Goal: Check status: Check status

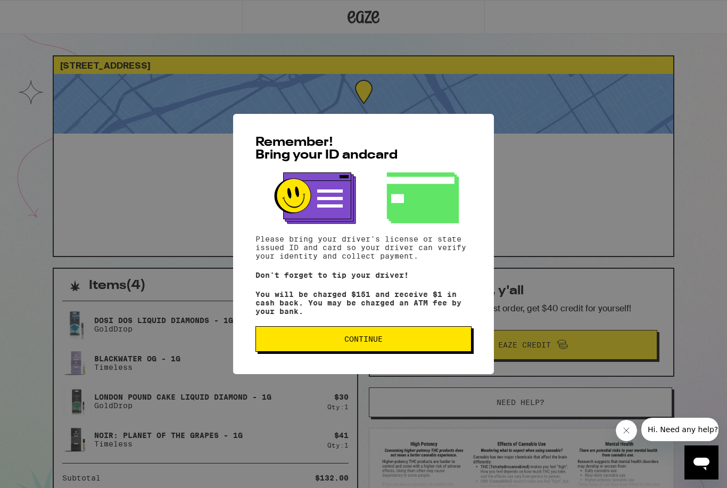
click at [337, 343] on span "Continue" at bounding box center [364, 338] width 198 height 7
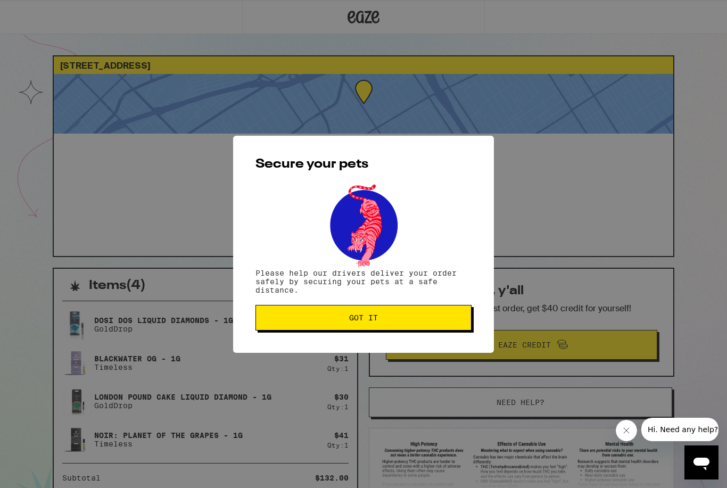
click at [343, 327] on button "Got it" at bounding box center [364, 318] width 216 height 26
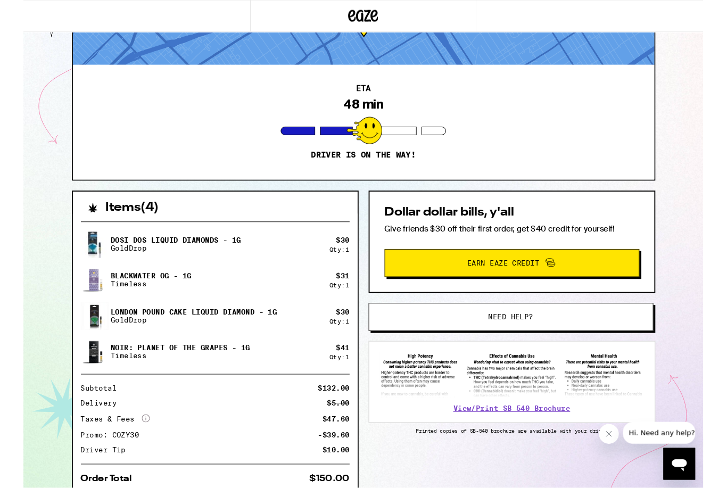
scroll to position [80, 0]
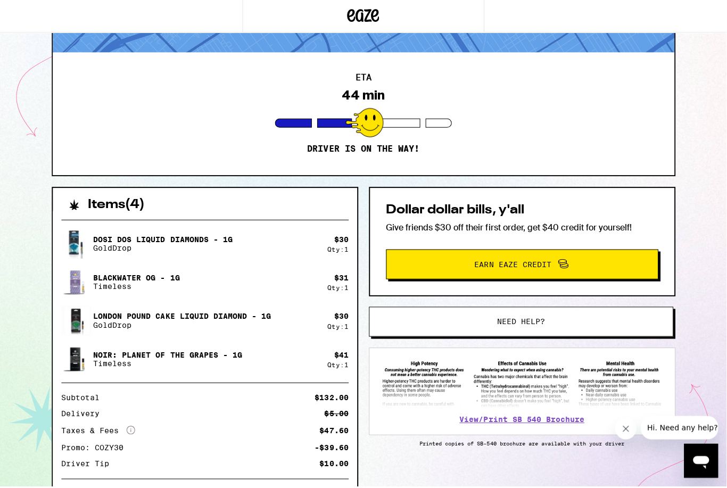
click at [199, 240] on p "Dosi Dos Liquid Diamonds - 1g" at bounding box center [162, 240] width 139 height 9
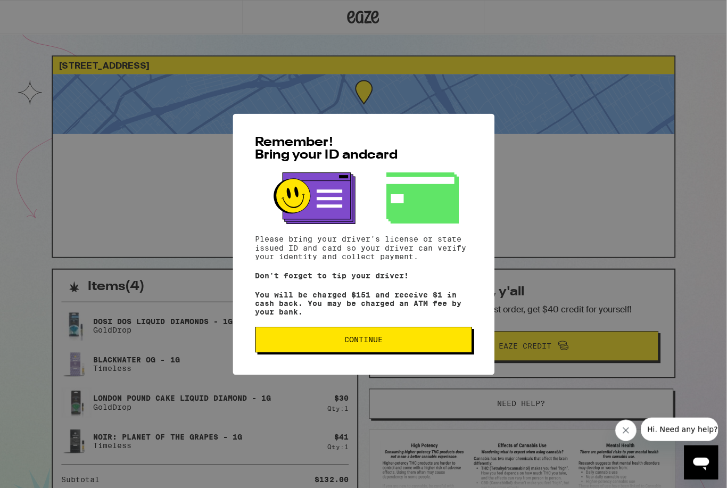
click at [376, 341] on span "Continue" at bounding box center [362, 338] width 38 height 7
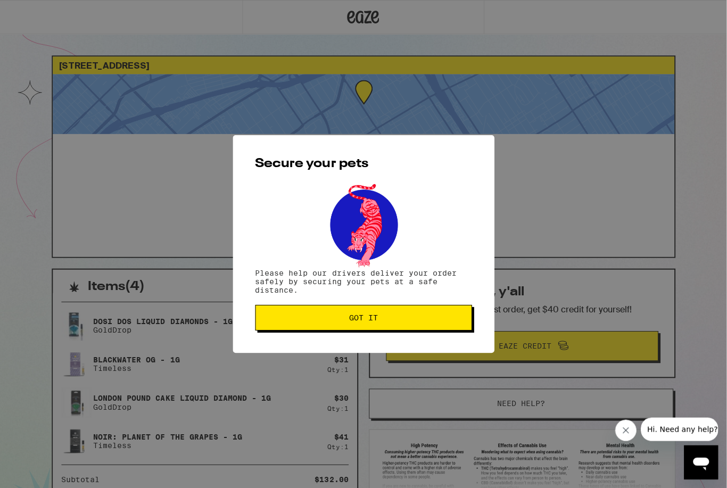
click at [375, 321] on span "Got it" at bounding box center [362, 316] width 29 height 7
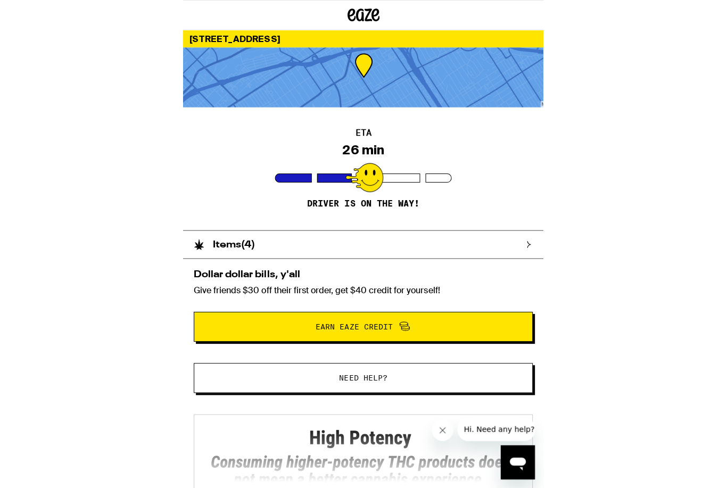
scroll to position [197, 0]
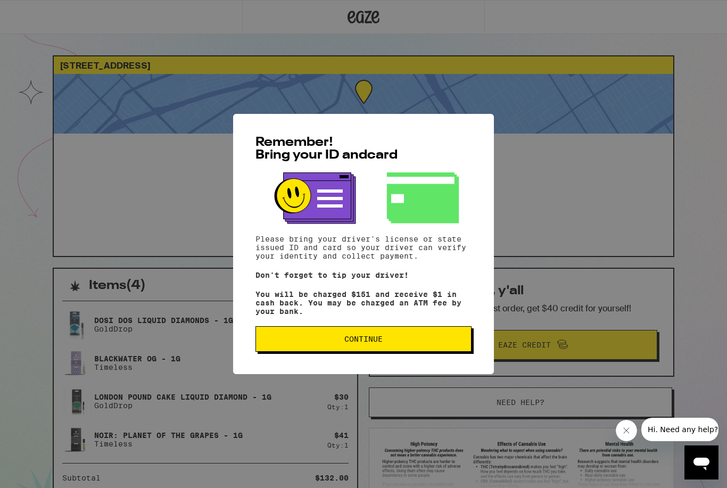
click at [319, 338] on button "Continue" at bounding box center [364, 339] width 216 height 26
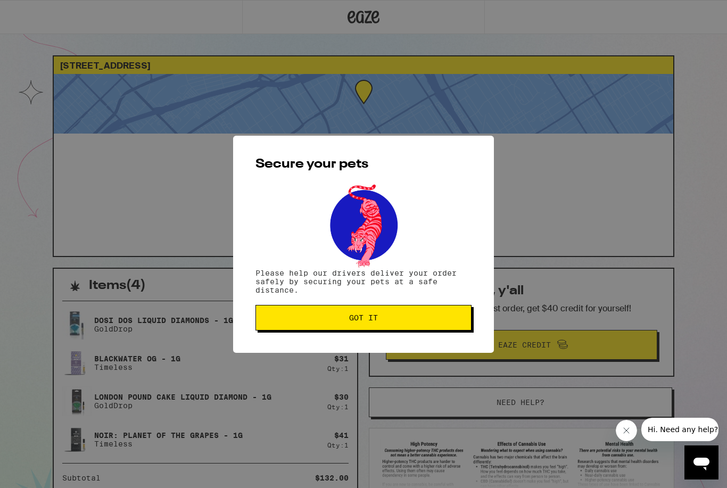
click at [321, 329] on button "Got it" at bounding box center [364, 318] width 216 height 26
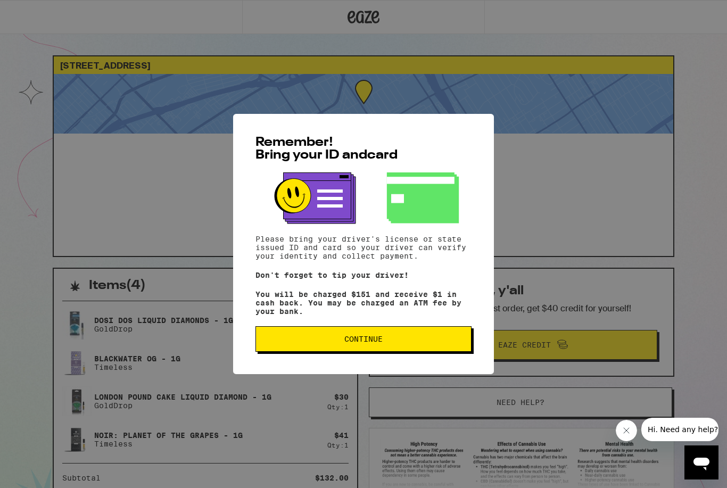
click at [311, 350] on button "Continue" at bounding box center [364, 339] width 216 height 26
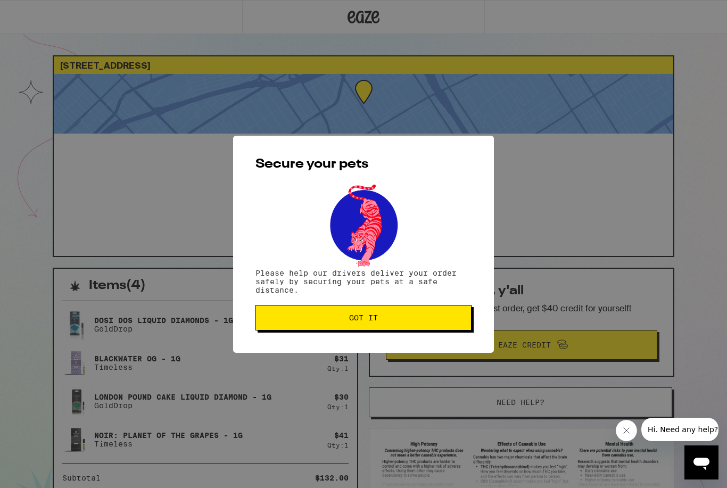
click at [330, 315] on button "Got it" at bounding box center [364, 318] width 216 height 26
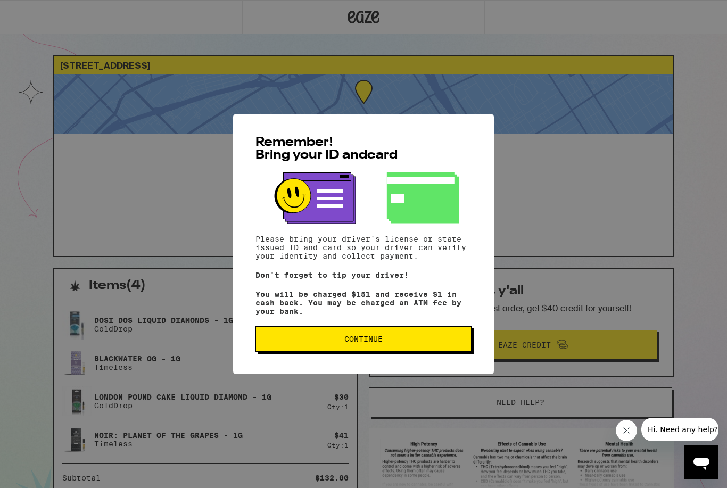
click at [359, 352] on button "Continue" at bounding box center [364, 339] width 216 height 26
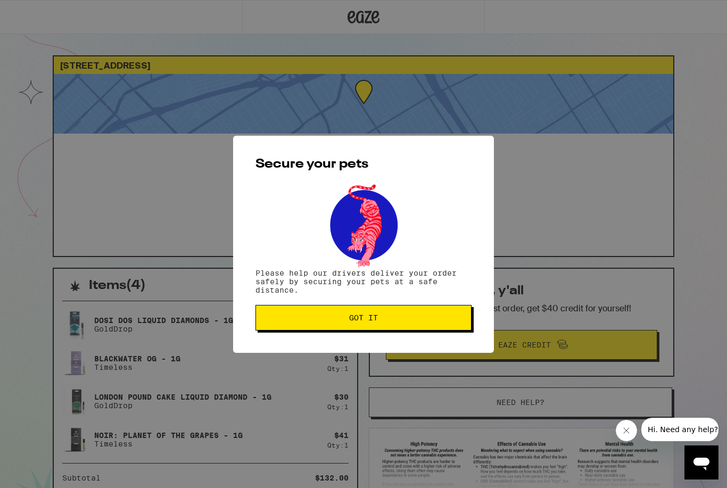
click at [366, 331] on button "Got it" at bounding box center [364, 318] width 216 height 26
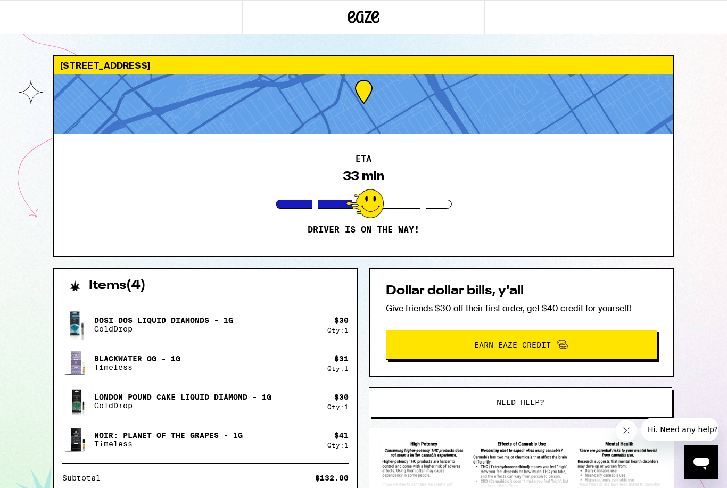
scroll to position [2, 0]
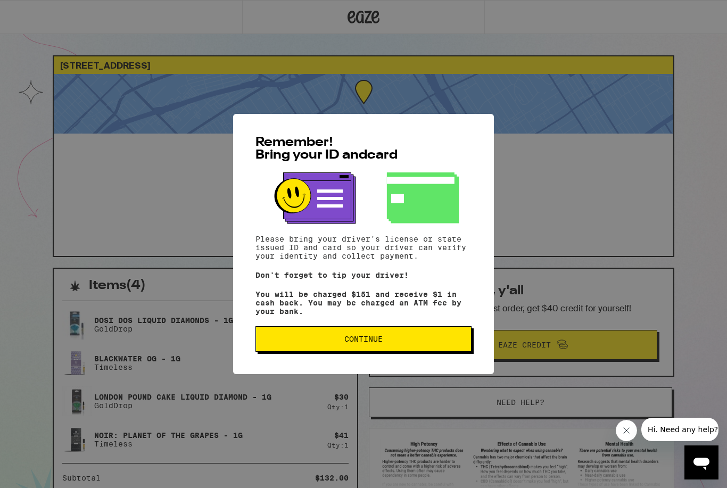
click at [325, 349] on button "Continue" at bounding box center [364, 339] width 216 height 26
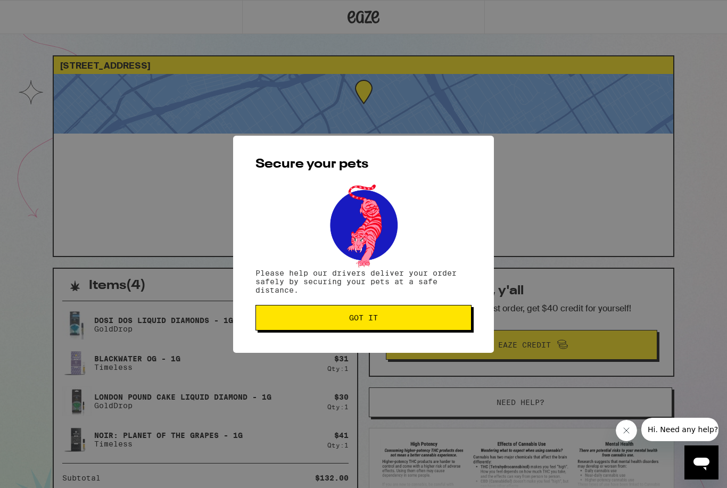
click at [350, 319] on span "Got it" at bounding box center [363, 317] width 29 height 7
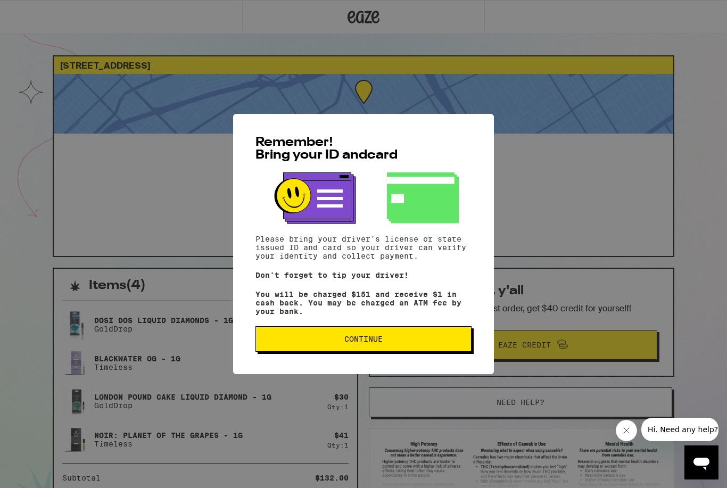
click at [347, 365] on div "Remember! Bring your ID and card Please bring your driver's license or state is…" at bounding box center [363, 244] width 261 height 260
click at [350, 343] on span "Continue" at bounding box center [363, 338] width 38 height 7
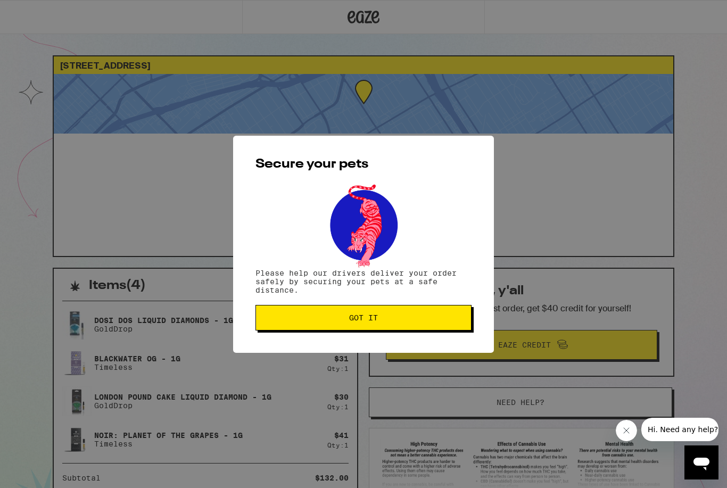
click at [329, 314] on button "Got it" at bounding box center [364, 318] width 216 height 26
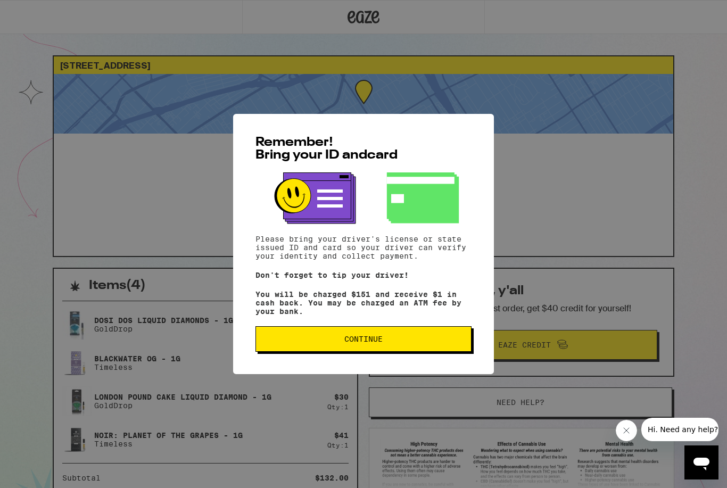
click at [374, 351] on button "Continue" at bounding box center [364, 339] width 216 height 26
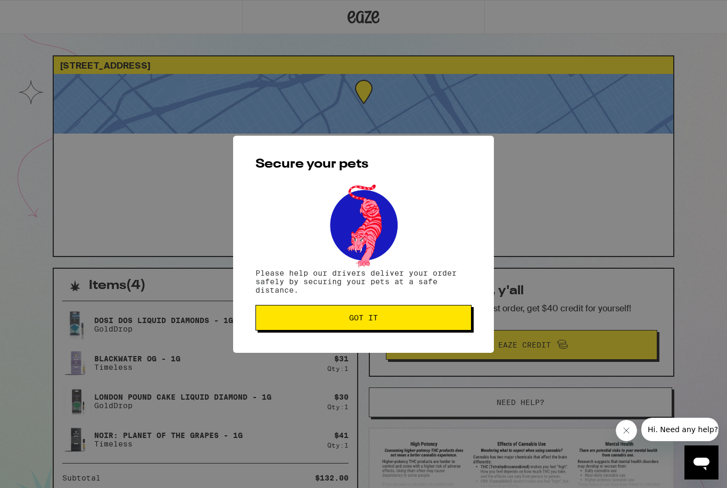
click at [389, 318] on span "Got it" at bounding box center [364, 317] width 198 height 7
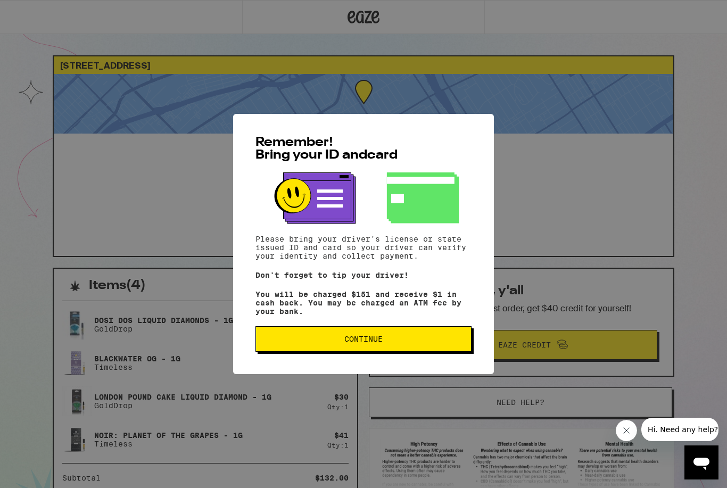
click at [332, 343] on span "Continue" at bounding box center [364, 338] width 198 height 7
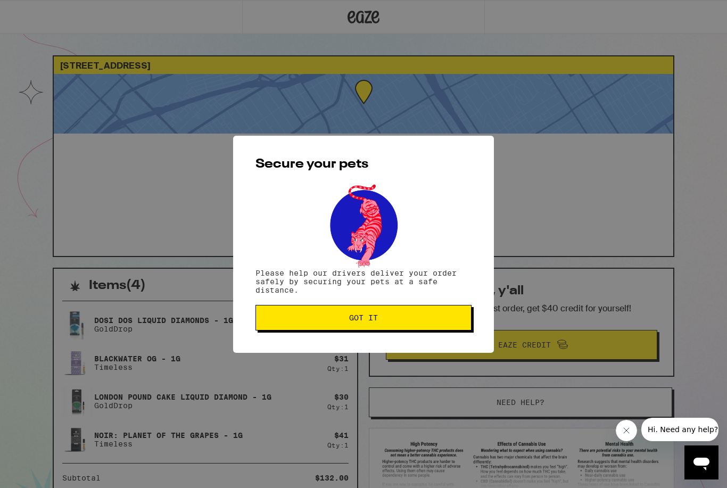
click at [347, 315] on button "Got it" at bounding box center [364, 318] width 216 height 26
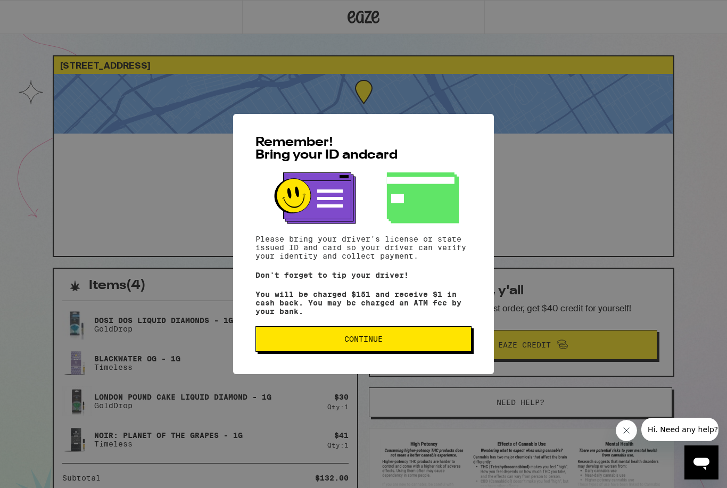
click at [381, 352] on button "Continue" at bounding box center [364, 339] width 216 height 26
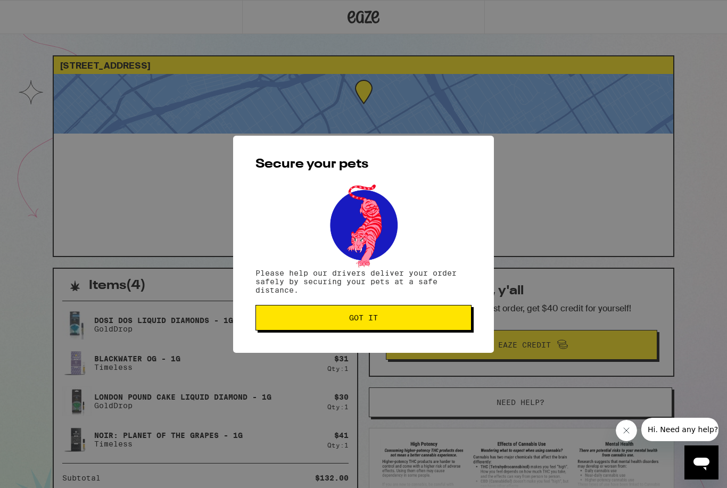
click at [374, 329] on button "Got it" at bounding box center [364, 318] width 216 height 26
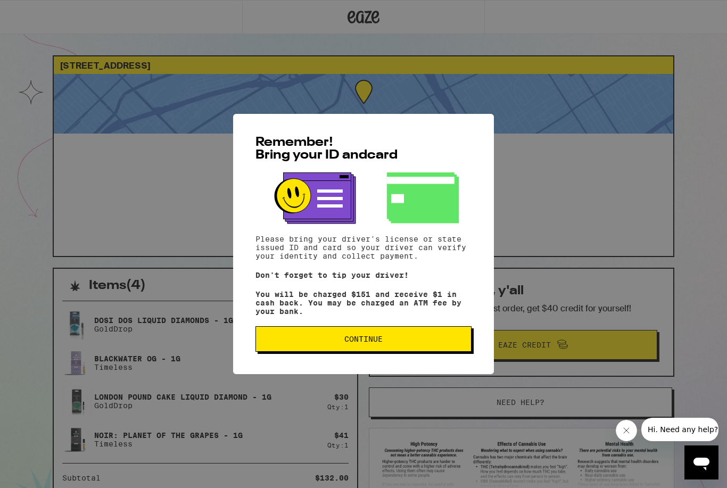
click at [311, 359] on div "Remember! Bring your ID and card Please bring your driver's license or state is…" at bounding box center [363, 244] width 261 height 260
click at [313, 350] on button "Continue" at bounding box center [364, 339] width 216 height 26
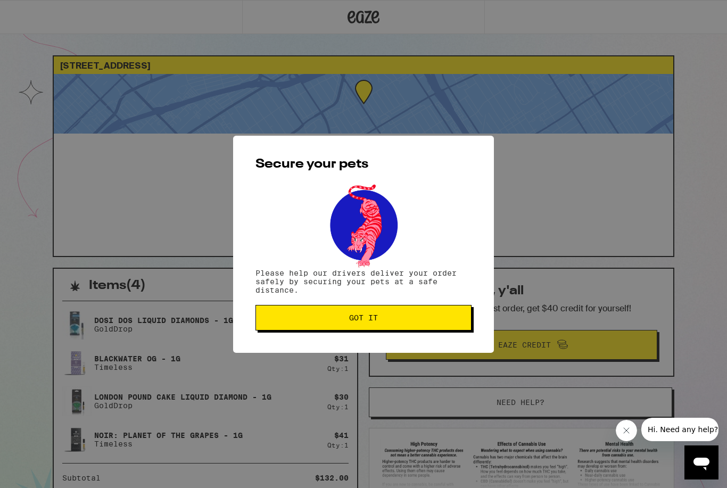
click at [325, 324] on button "Got it" at bounding box center [364, 318] width 216 height 26
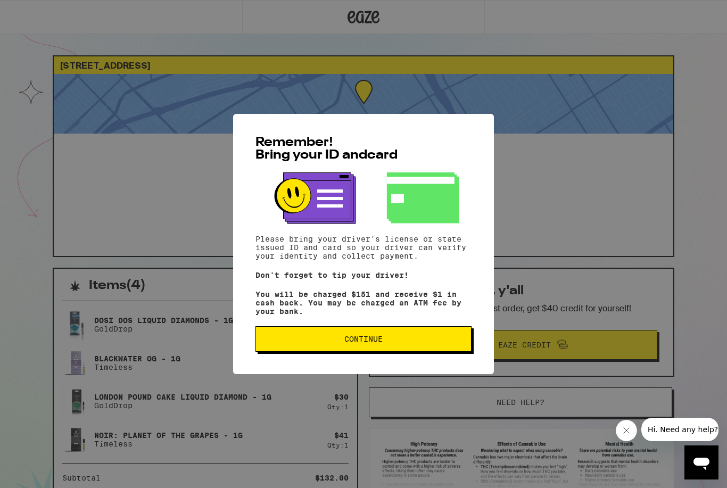
click at [326, 349] on button "Continue" at bounding box center [364, 339] width 216 height 26
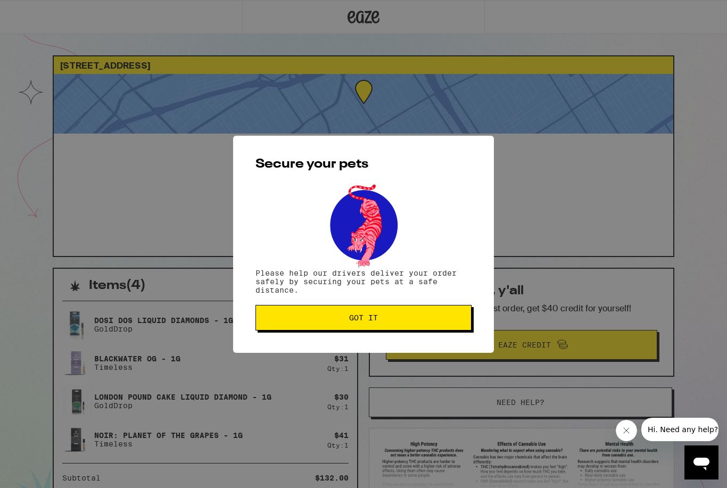
click at [336, 322] on span "Got it" at bounding box center [364, 317] width 198 height 7
